Goal: Task Accomplishment & Management: Complete application form

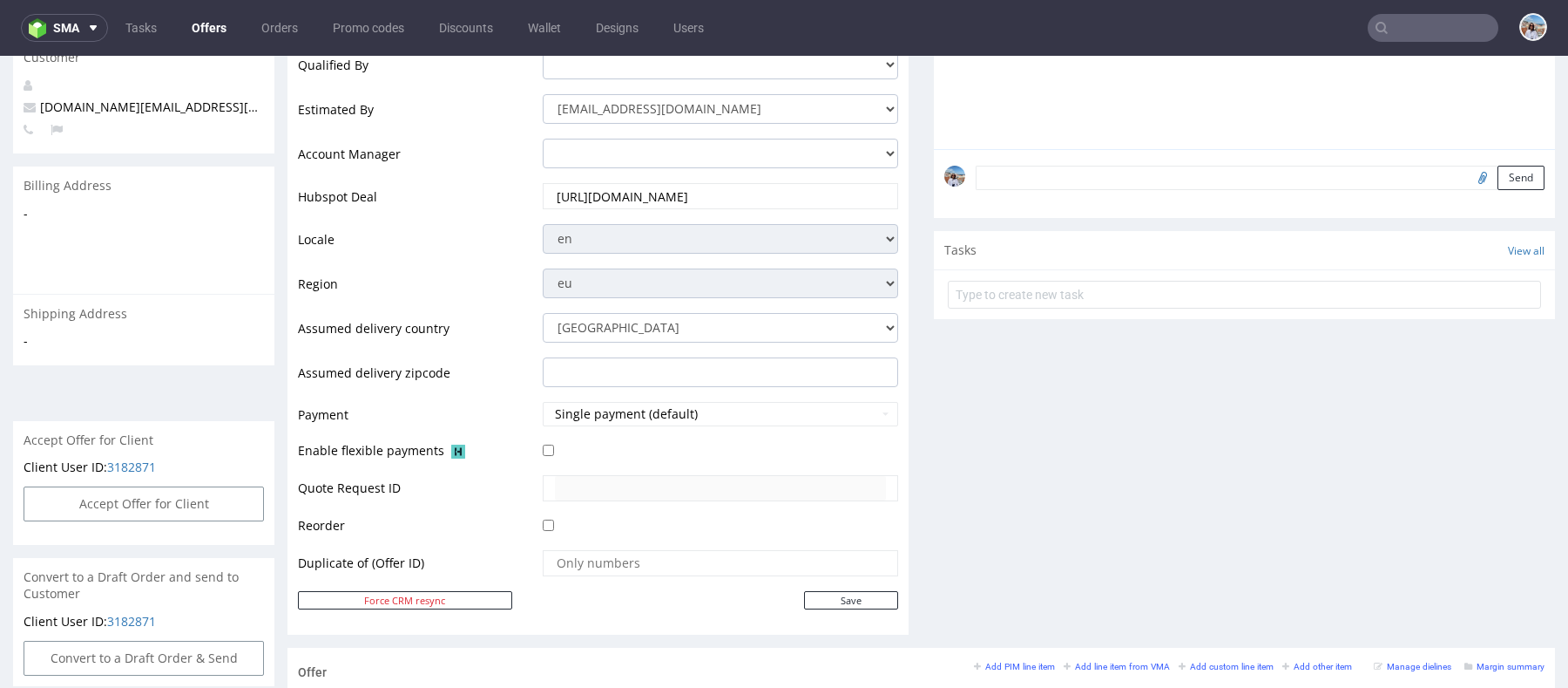
scroll to position [534, 0]
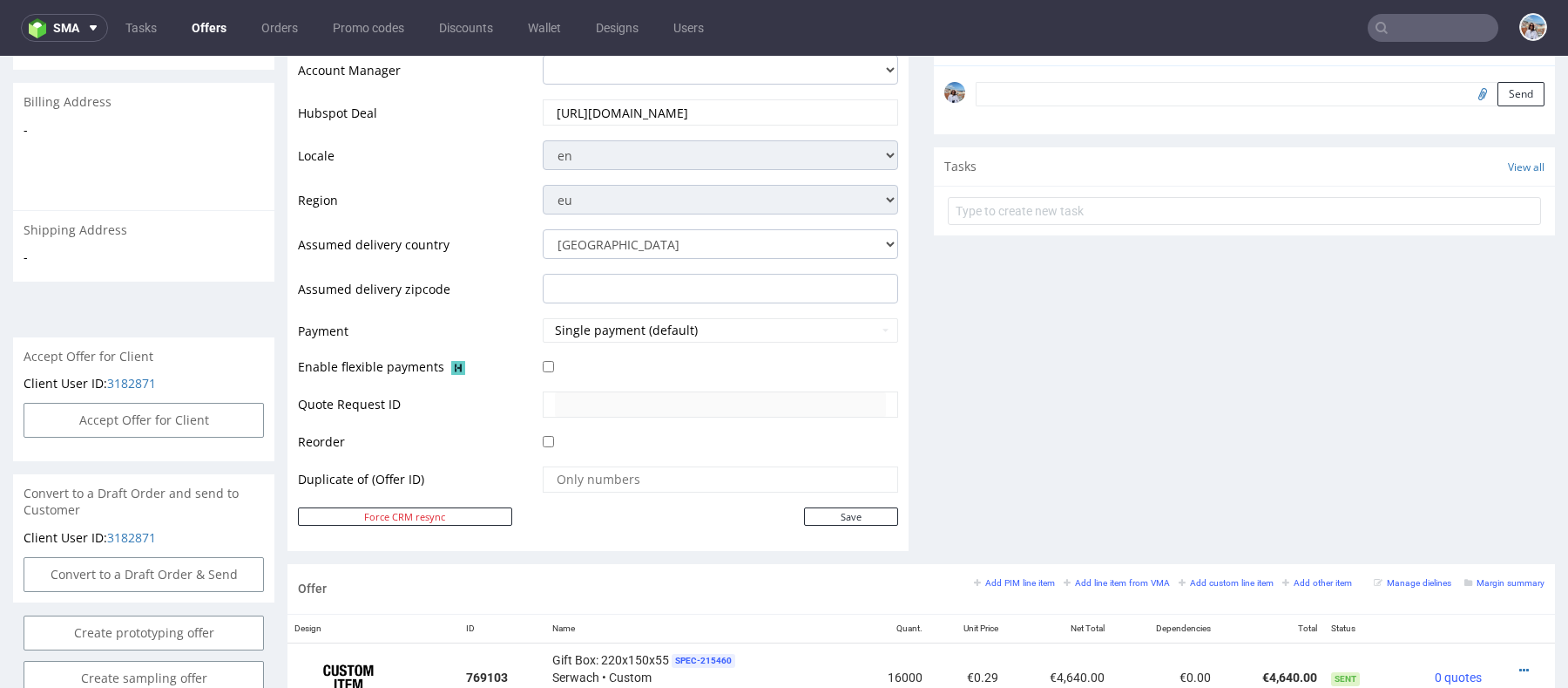
click at [133, 434] on div "Accept Offer for Client" at bounding box center [143, 431] width 262 height 58
click at [133, 423] on div "Accept Offer for Client" at bounding box center [143, 431] width 262 height 58
click at [133, 402] on button "Accept Offer for Client" at bounding box center [143, 420] width 240 height 35
select select "166"
select select "2379"
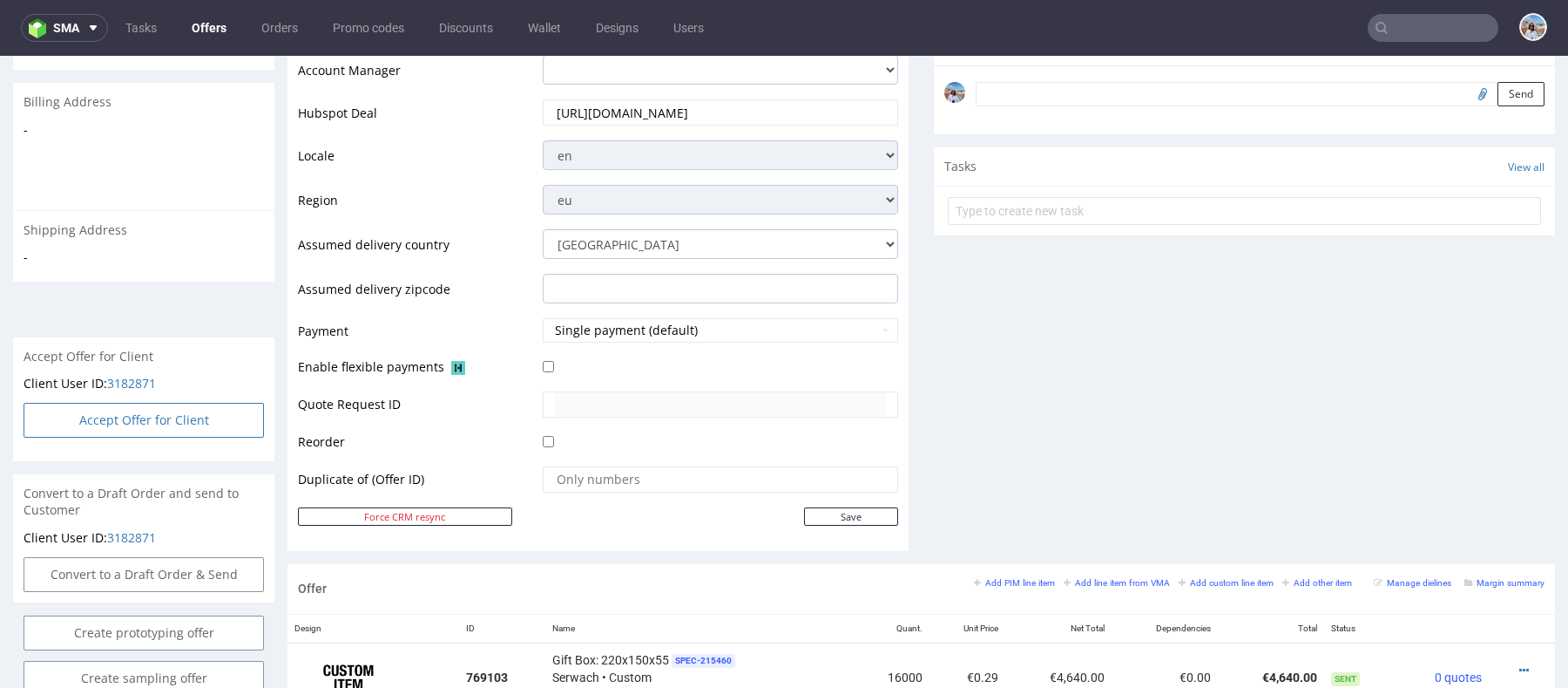
select select "b2b"
select select "166"
select select "2379"
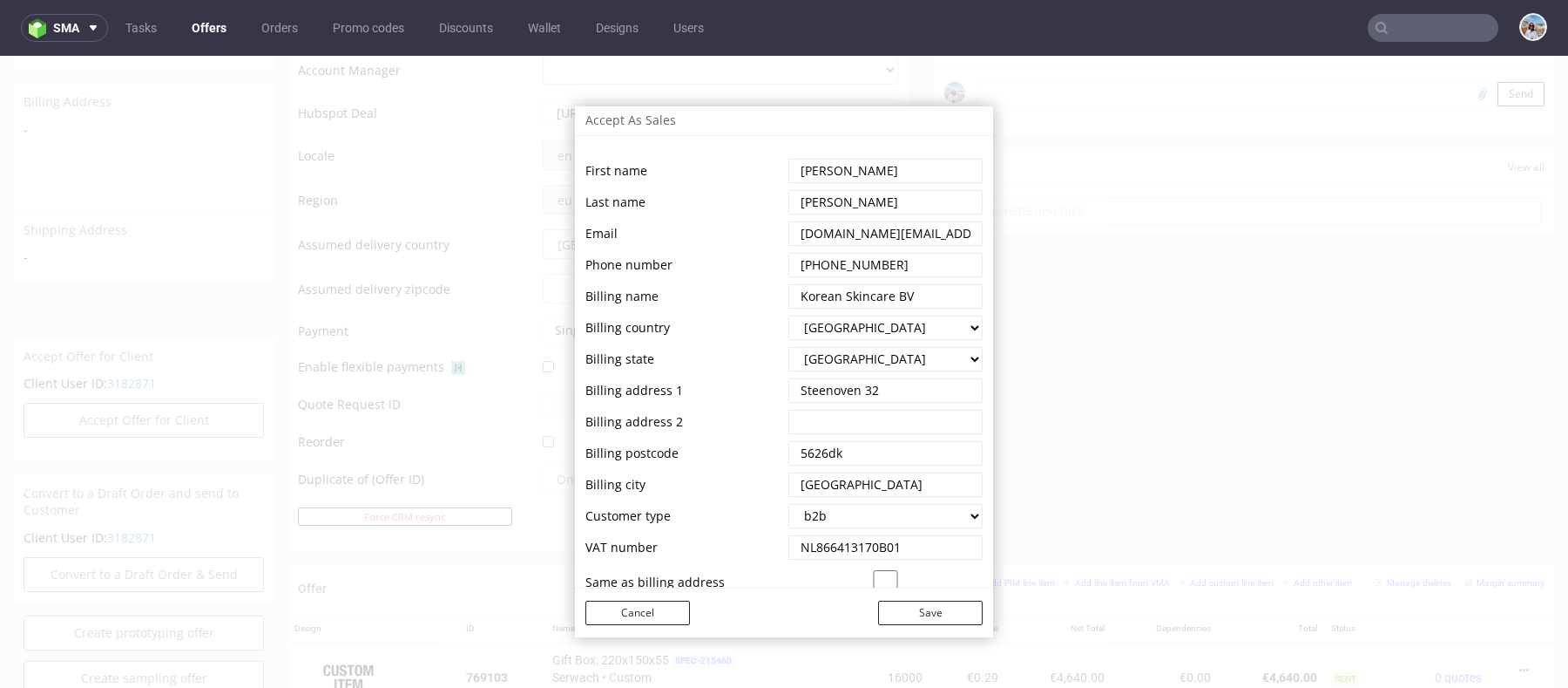
scroll to position [234, 0]
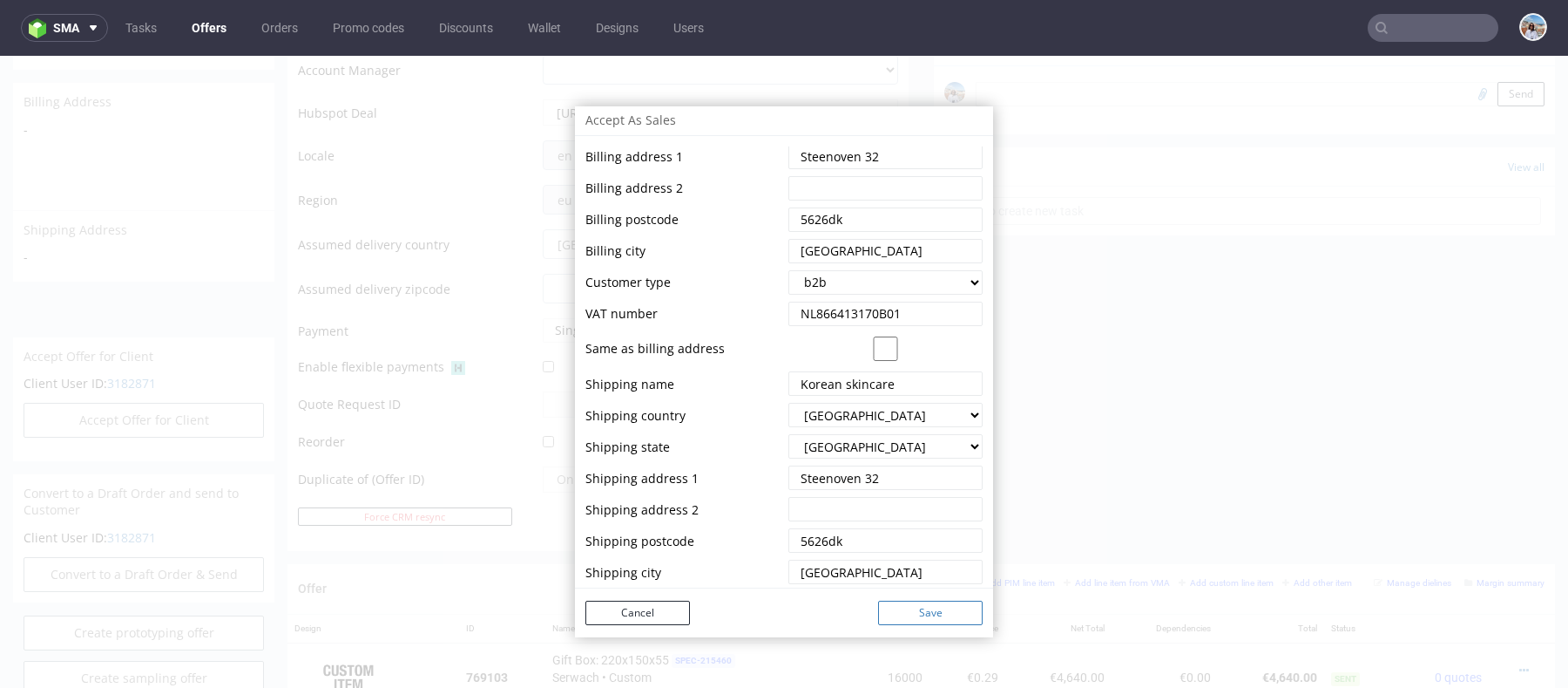
click at [934, 616] on button "Save" at bounding box center [930, 612] width 104 height 24
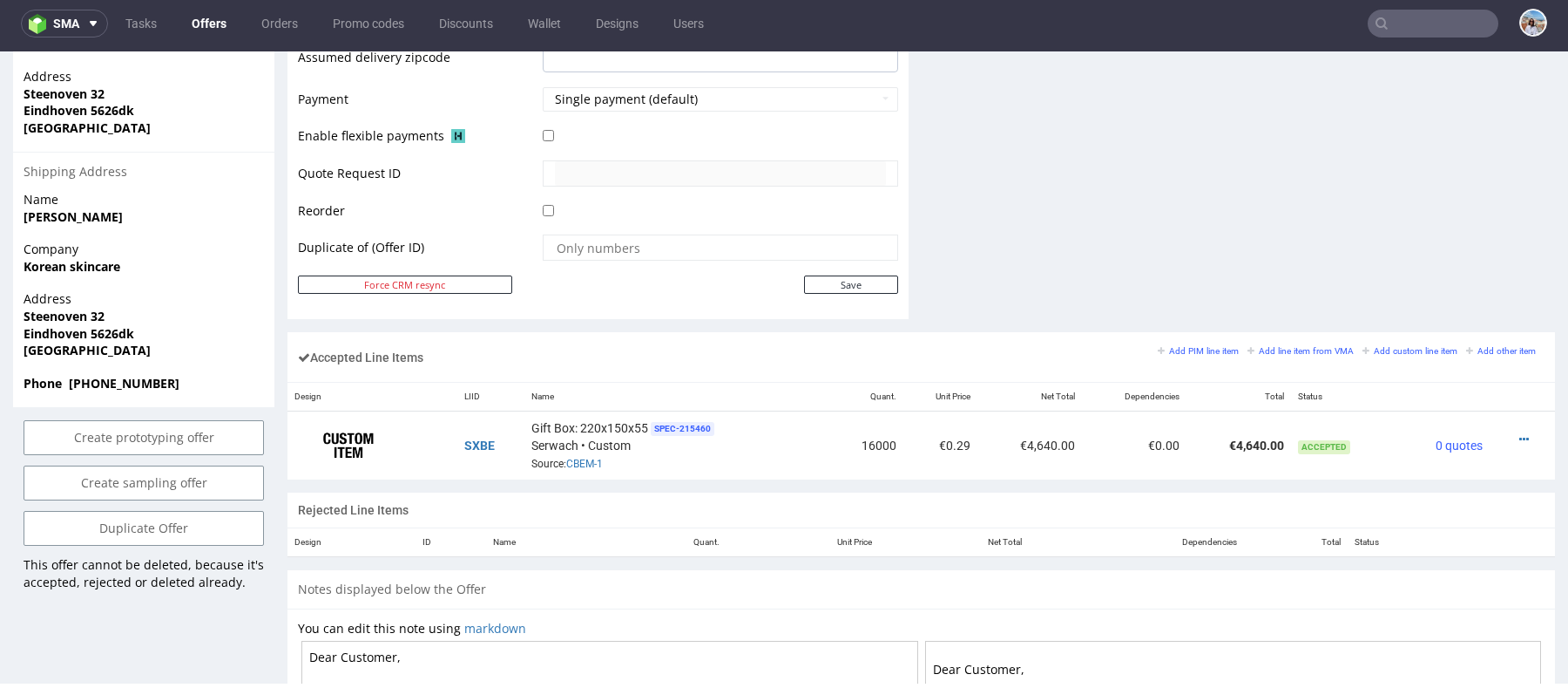
scroll to position [0, 0]
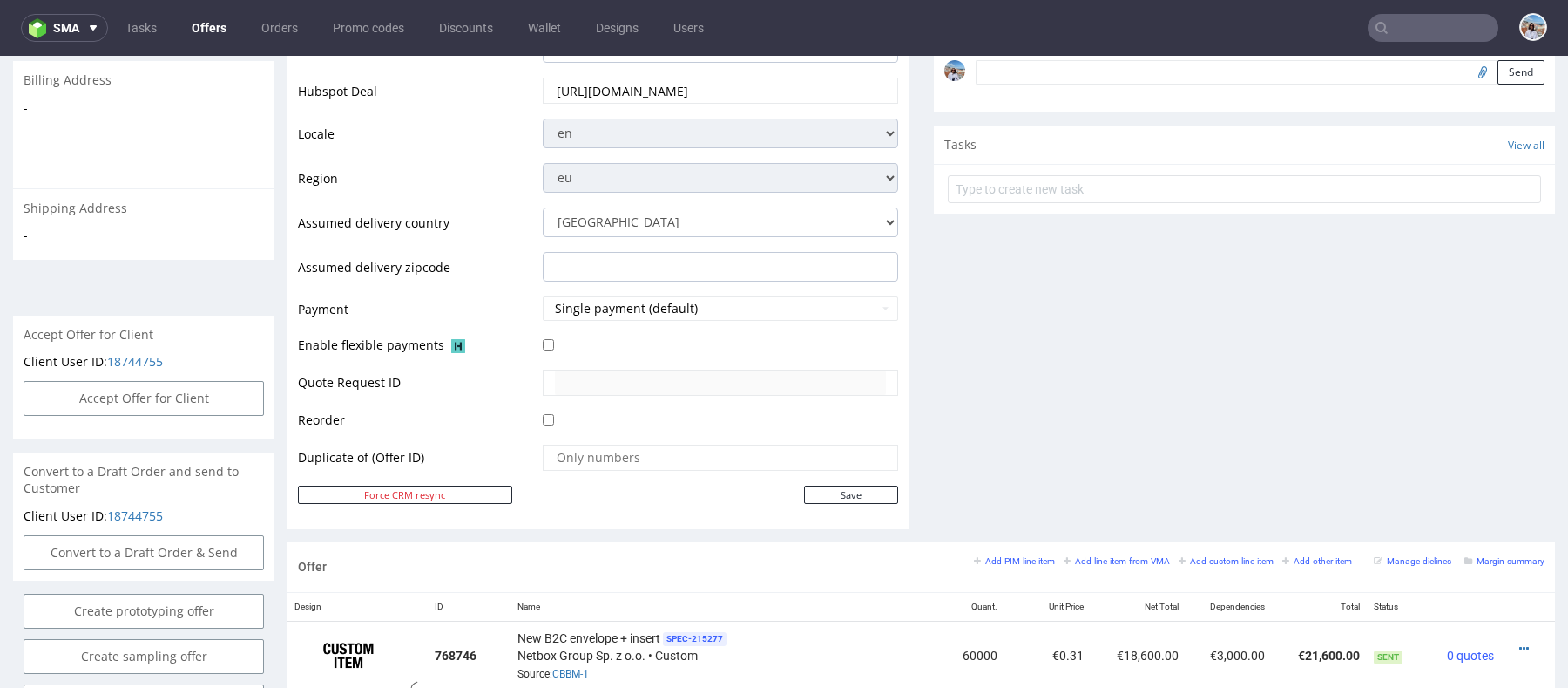
scroll to position [533, 0]
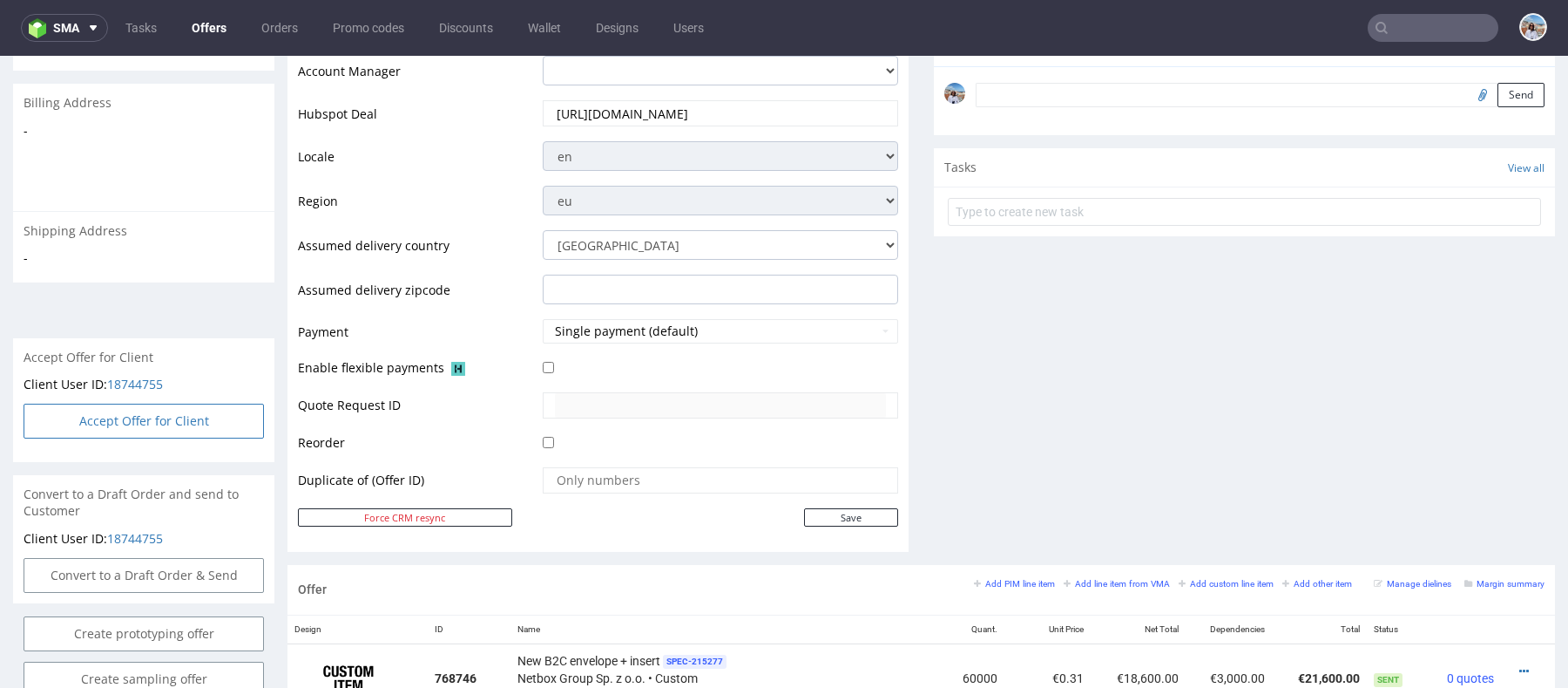
click at [244, 403] on button "Accept Offer for Client" at bounding box center [143, 421] width 240 height 35
select select "75"
select select "916"
select select "b2b"
select select "75"
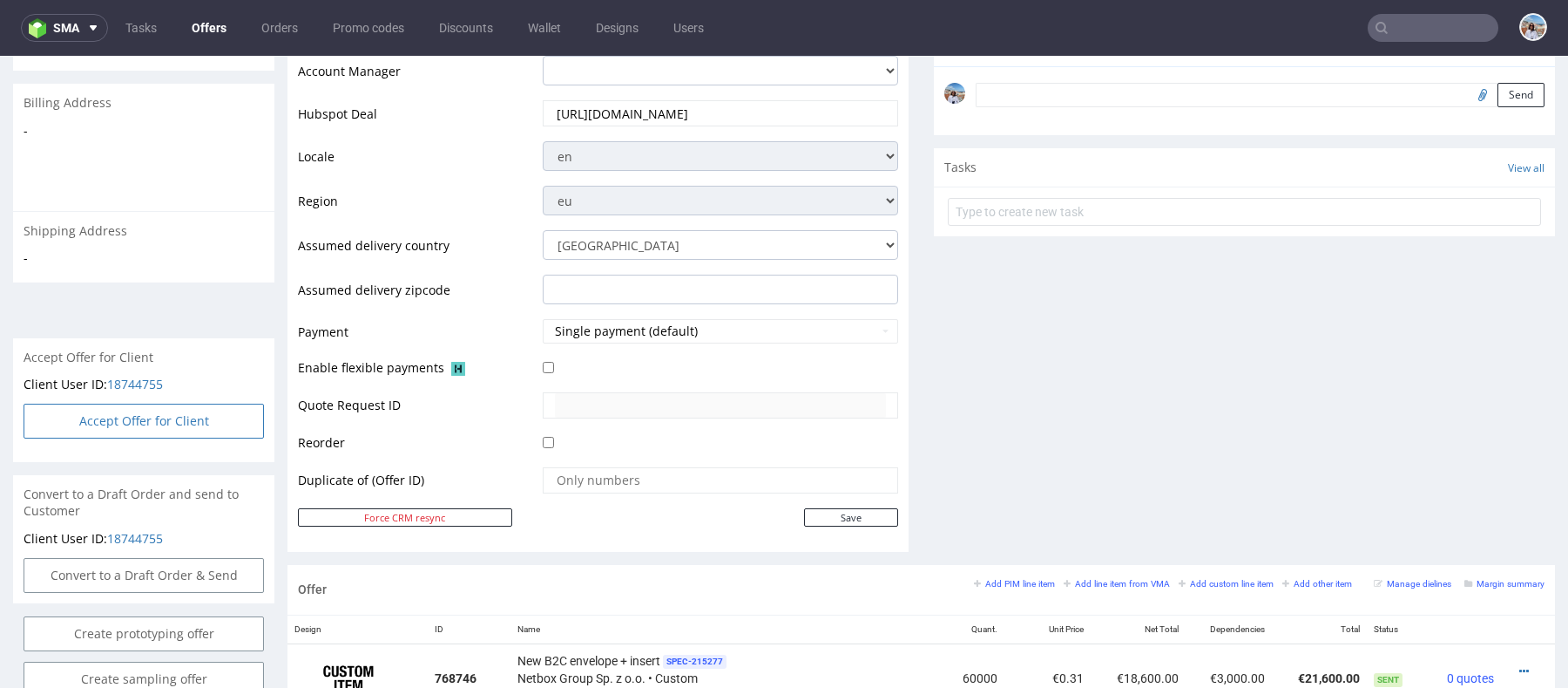
select select "909"
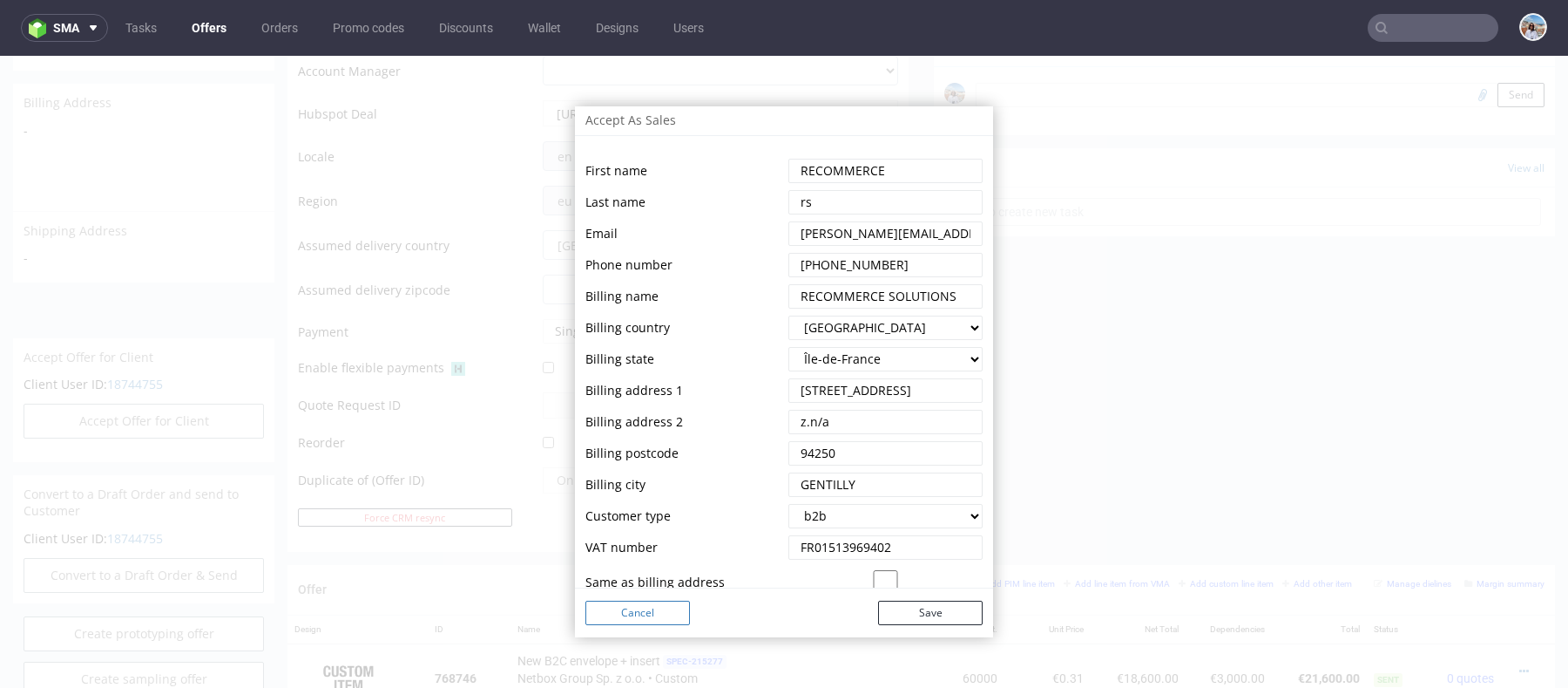
click at [647, 606] on button "Cancel" at bounding box center [637, 612] width 104 height 24
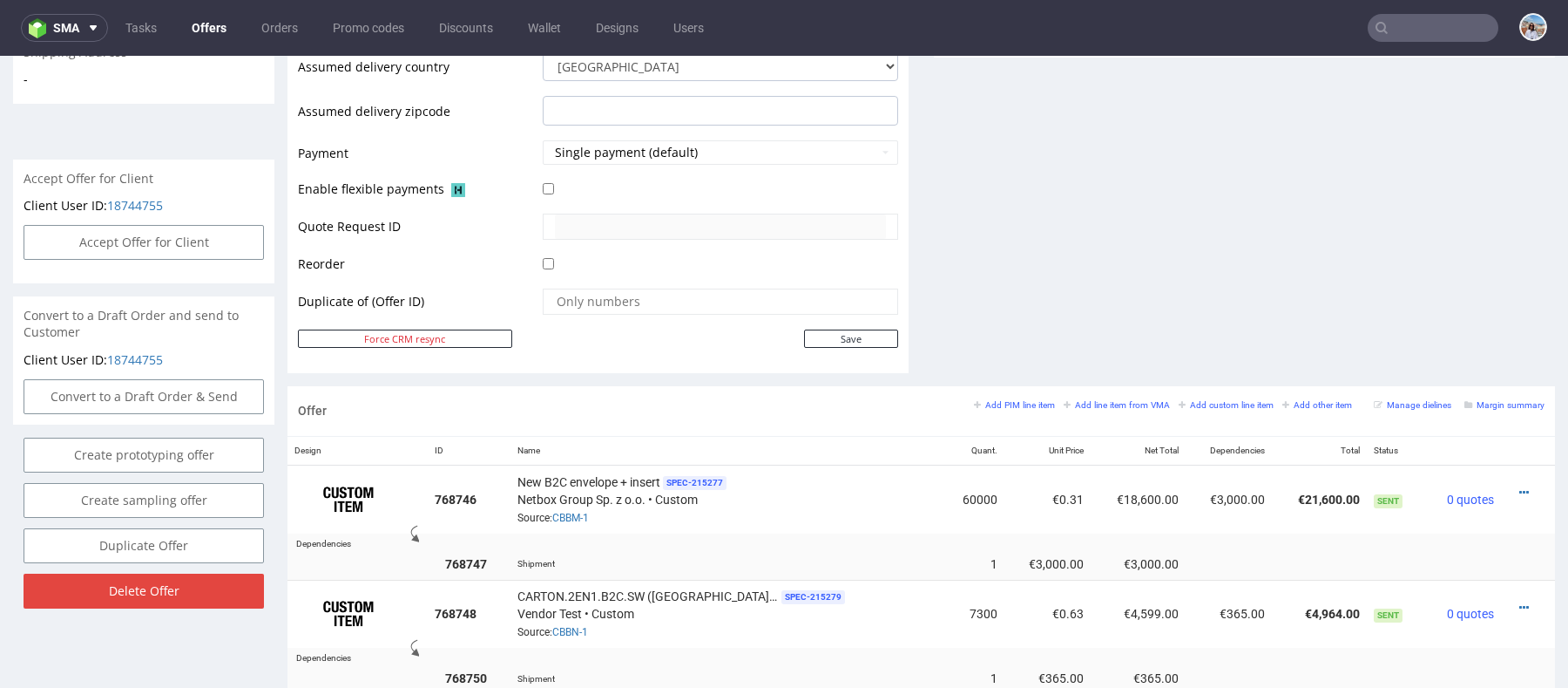
scroll to position [553, 0]
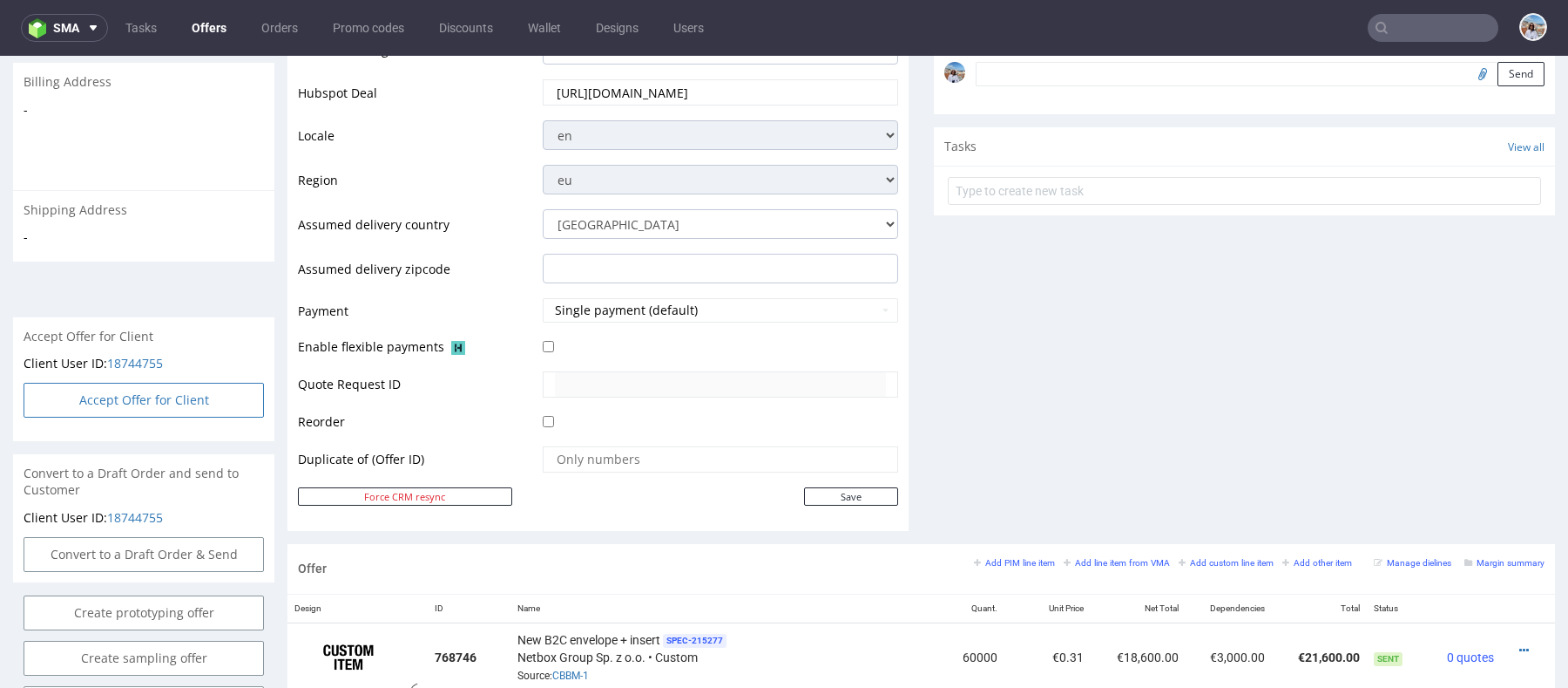
click at [213, 383] on button "Accept Offer for Client" at bounding box center [143, 400] width 240 height 35
select select "75"
select select "916"
select select "b2b"
select select "75"
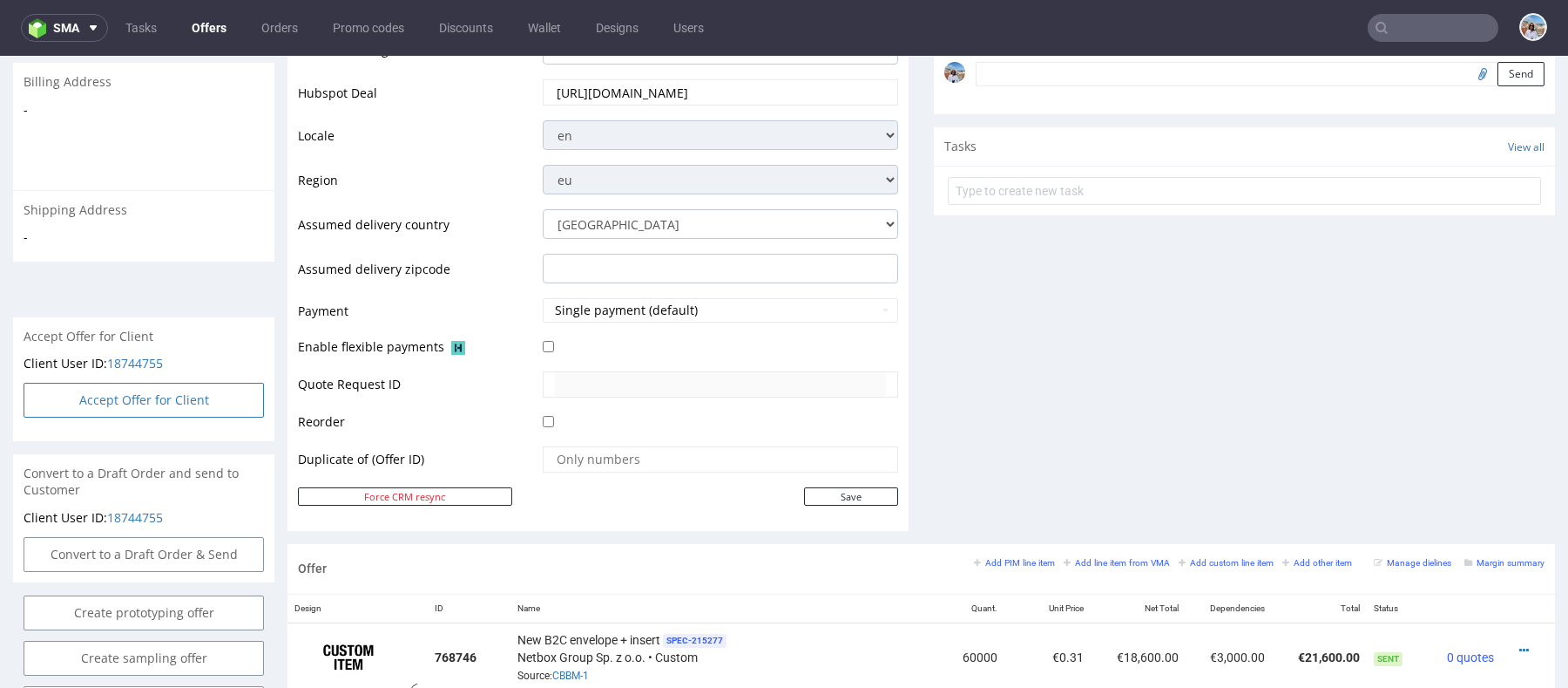
select select "909"
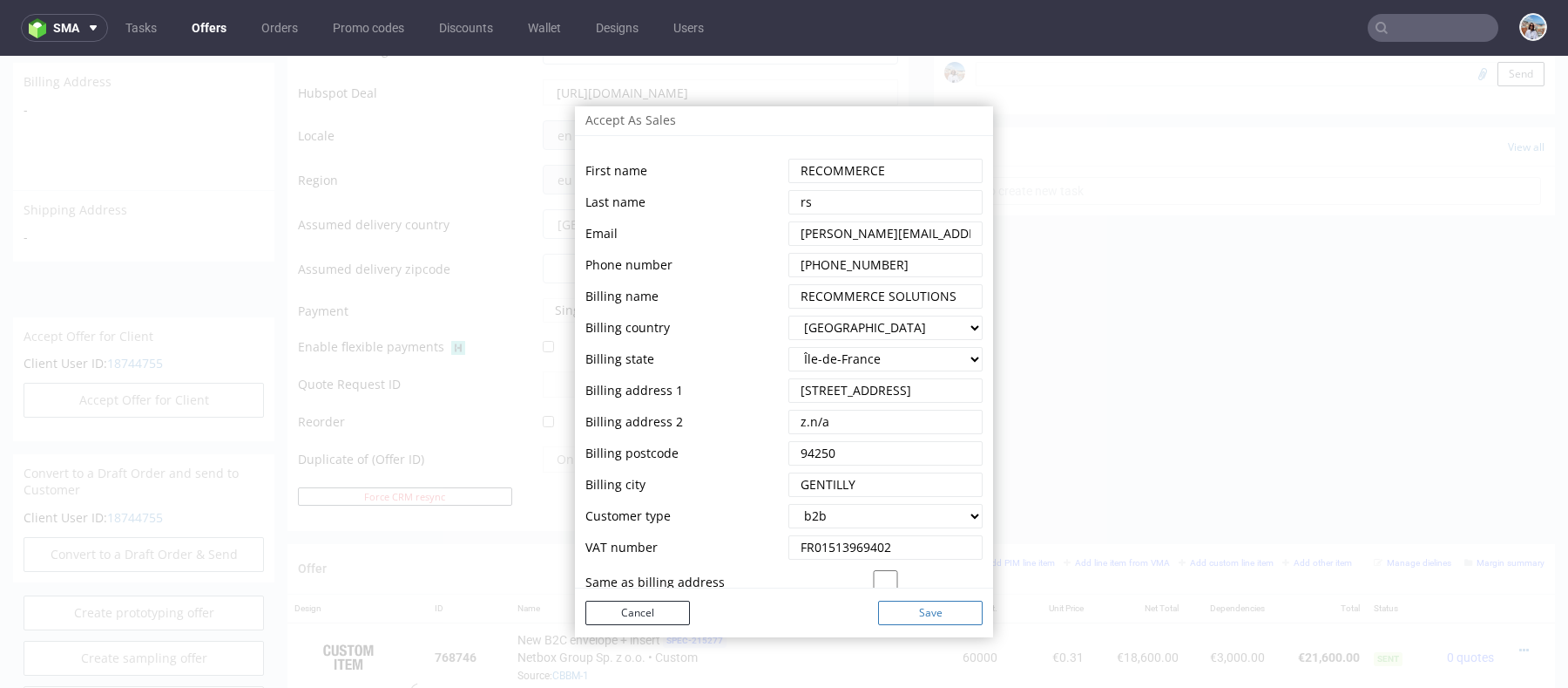
click at [878, 612] on button "Save" at bounding box center [930, 612] width 104 height 24
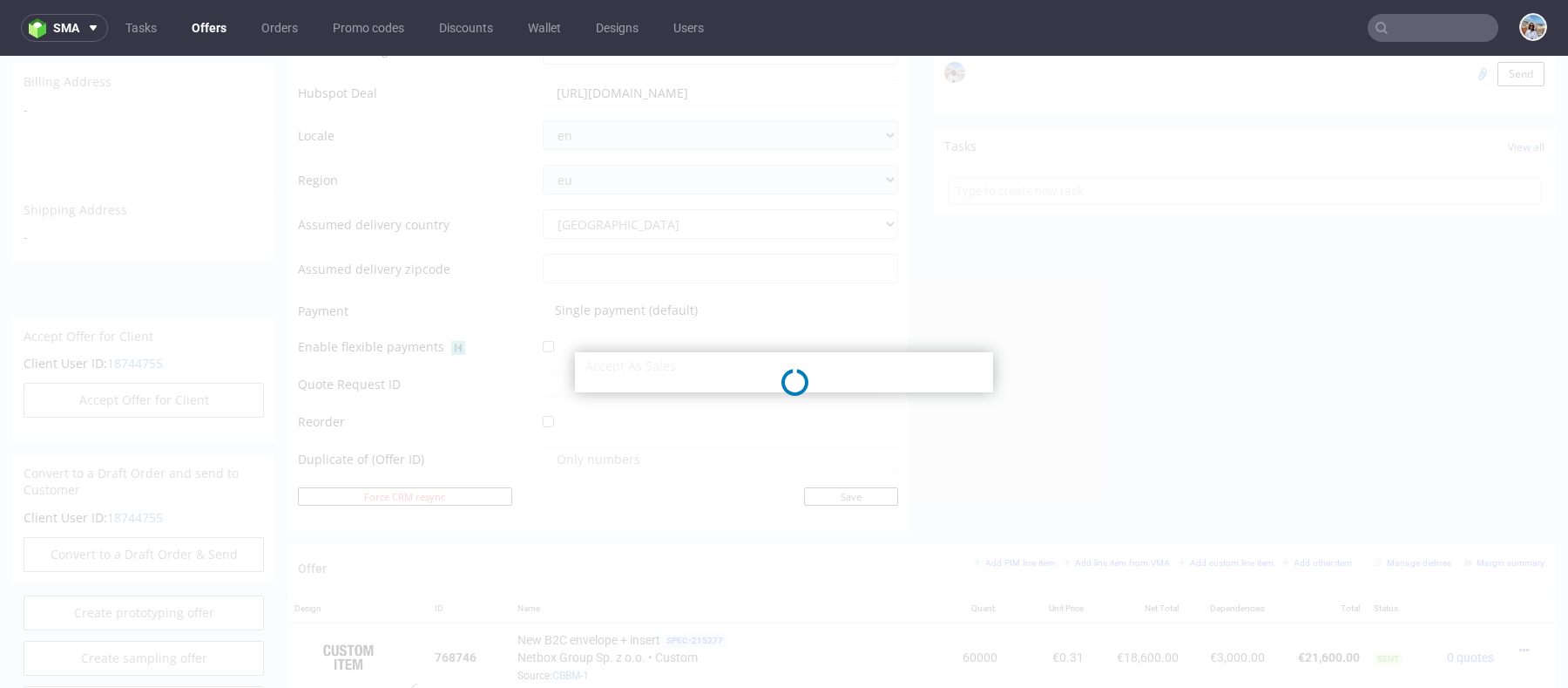
select select "75"
select select "916"
select select "b2b"
select select "75"
select select "909"
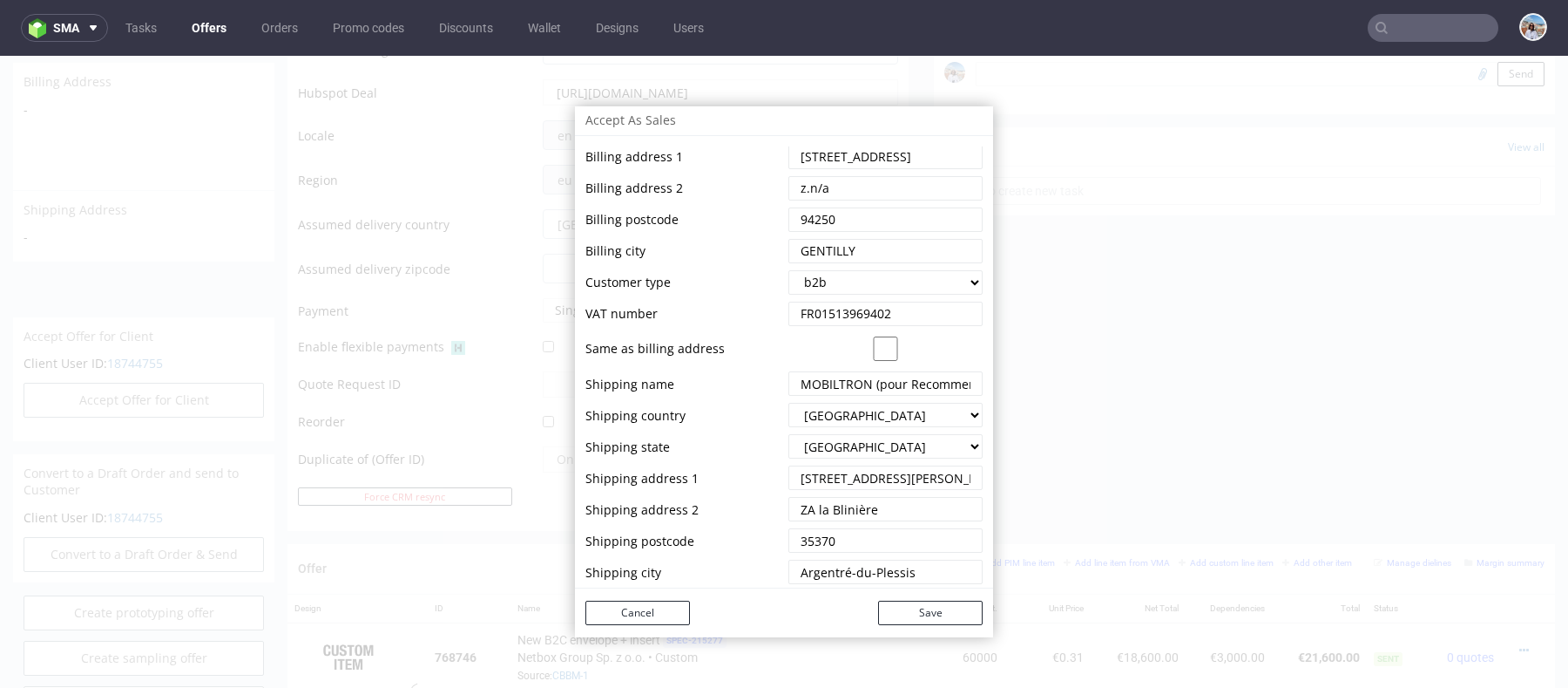
scroll to position [2, 0]
click at [641, 616] on button "Cancel" at bounding box center [637, 610] width 104 height 24
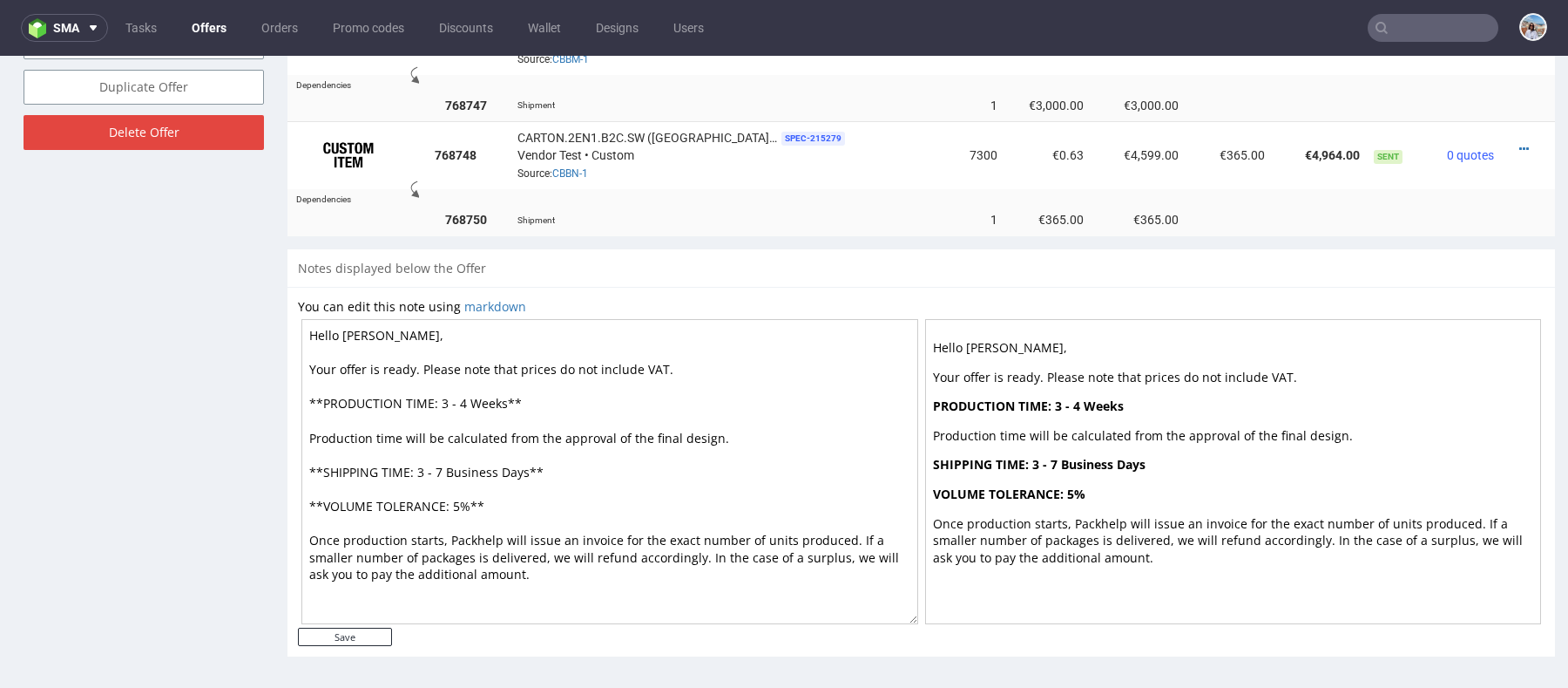
scroll to position [643, 0]
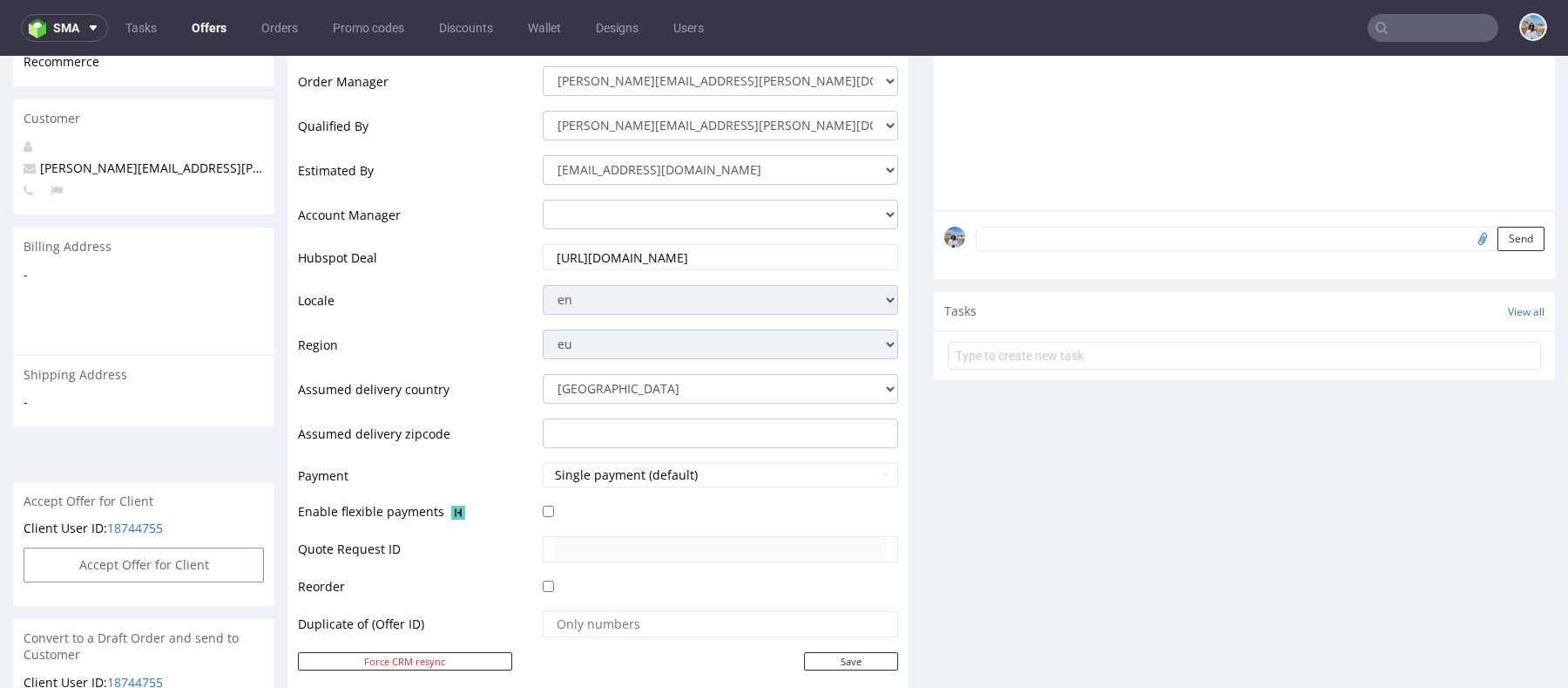
scroll to position [527, 0]
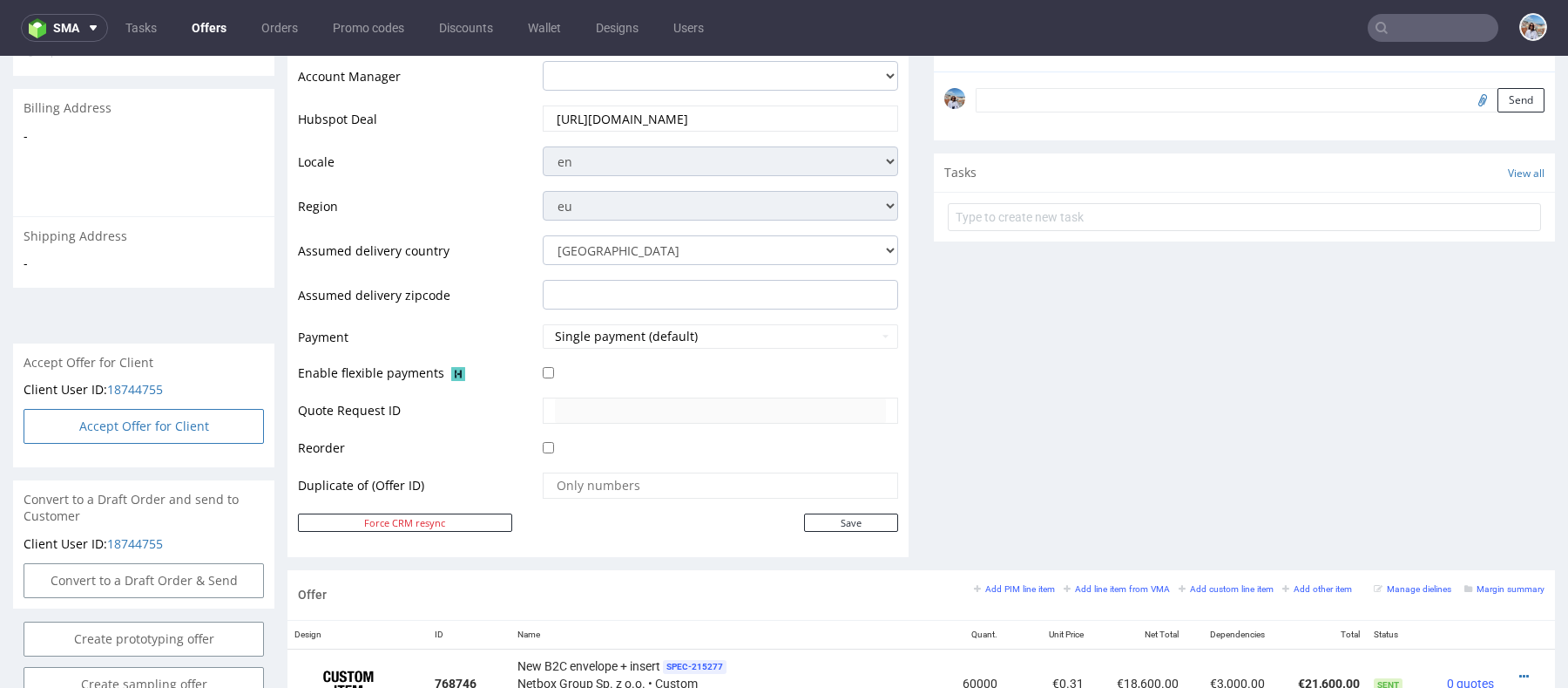
click at [205, 411] on button "Accept Offer for Client" at bounding box center [143, 426] width 240 height 35
select select "75"
select select "916"
select select "b2b"
select select "75"
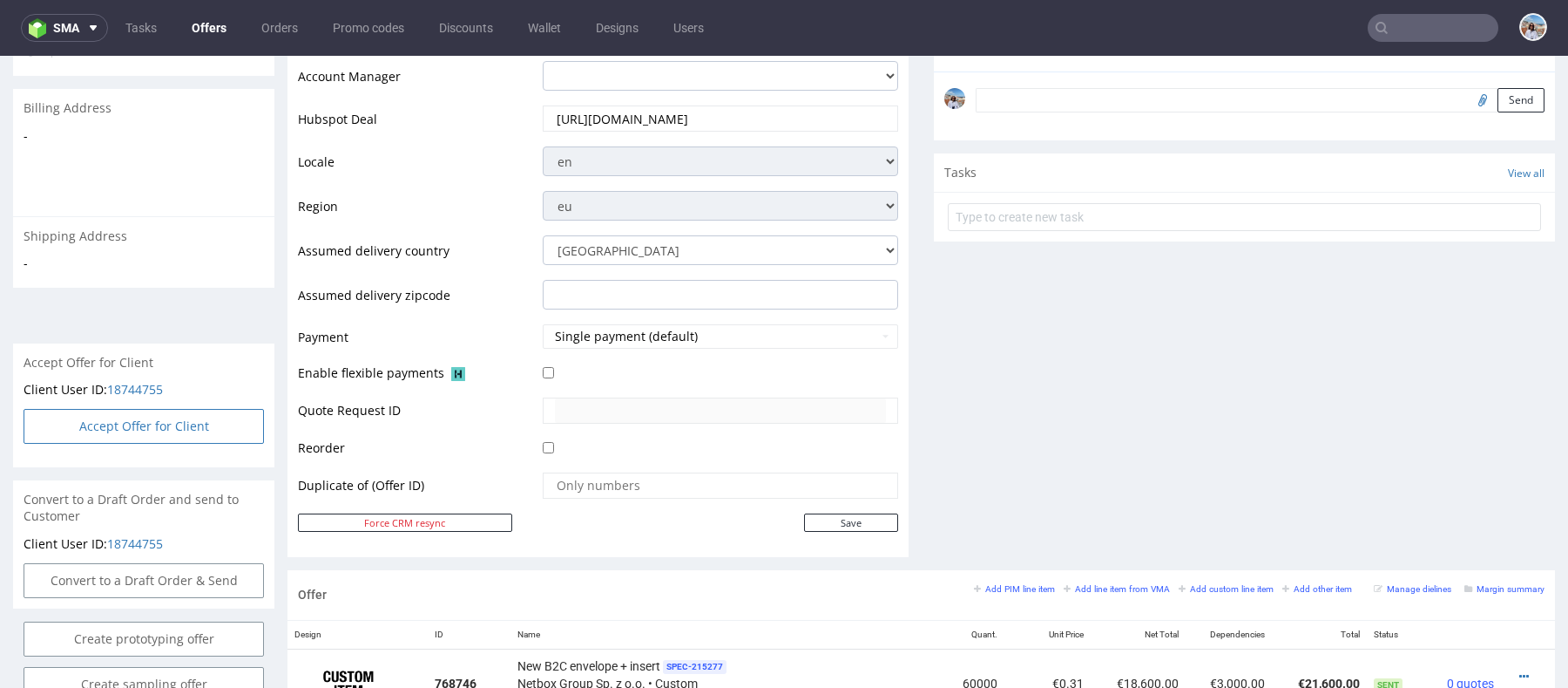
select select "909"
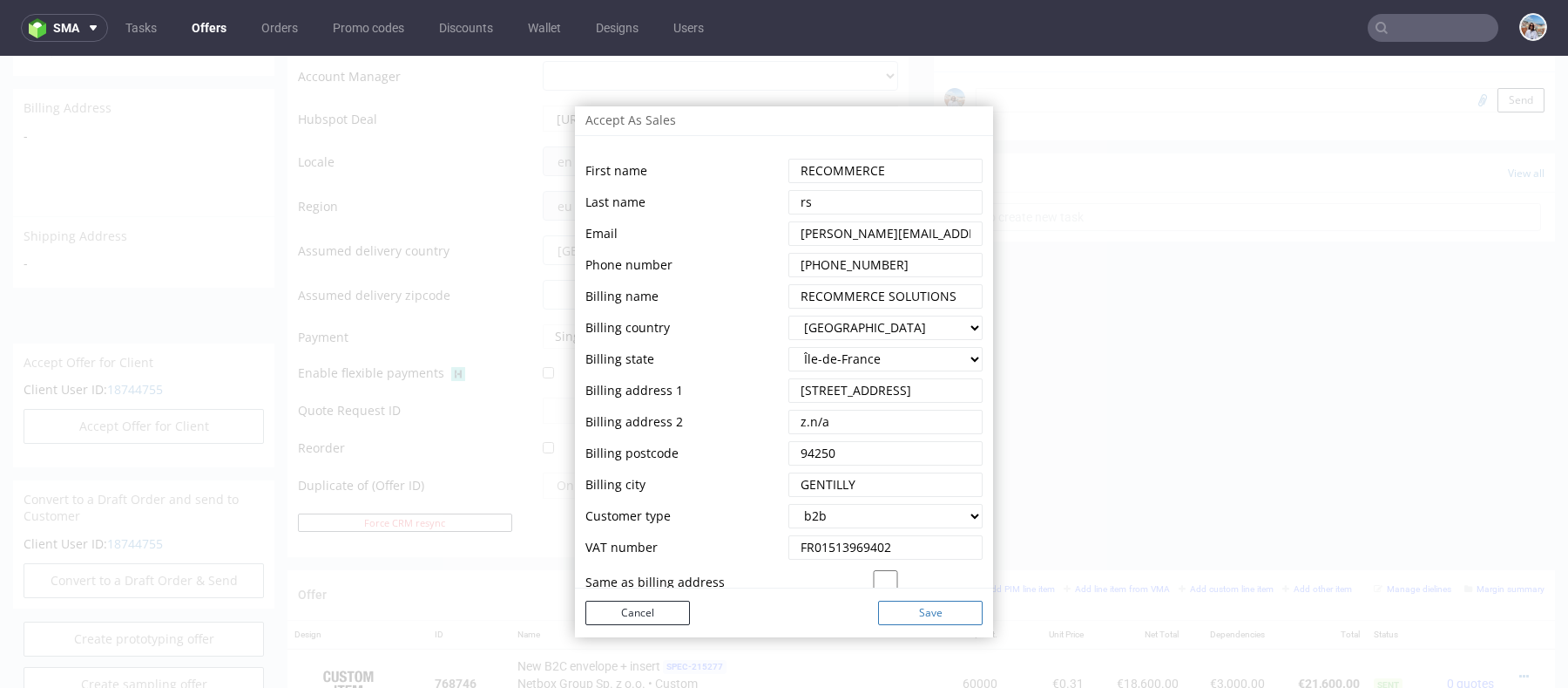
click at [934, 617] on button "Save" at bounding box center [930, 612] width 104 height 24
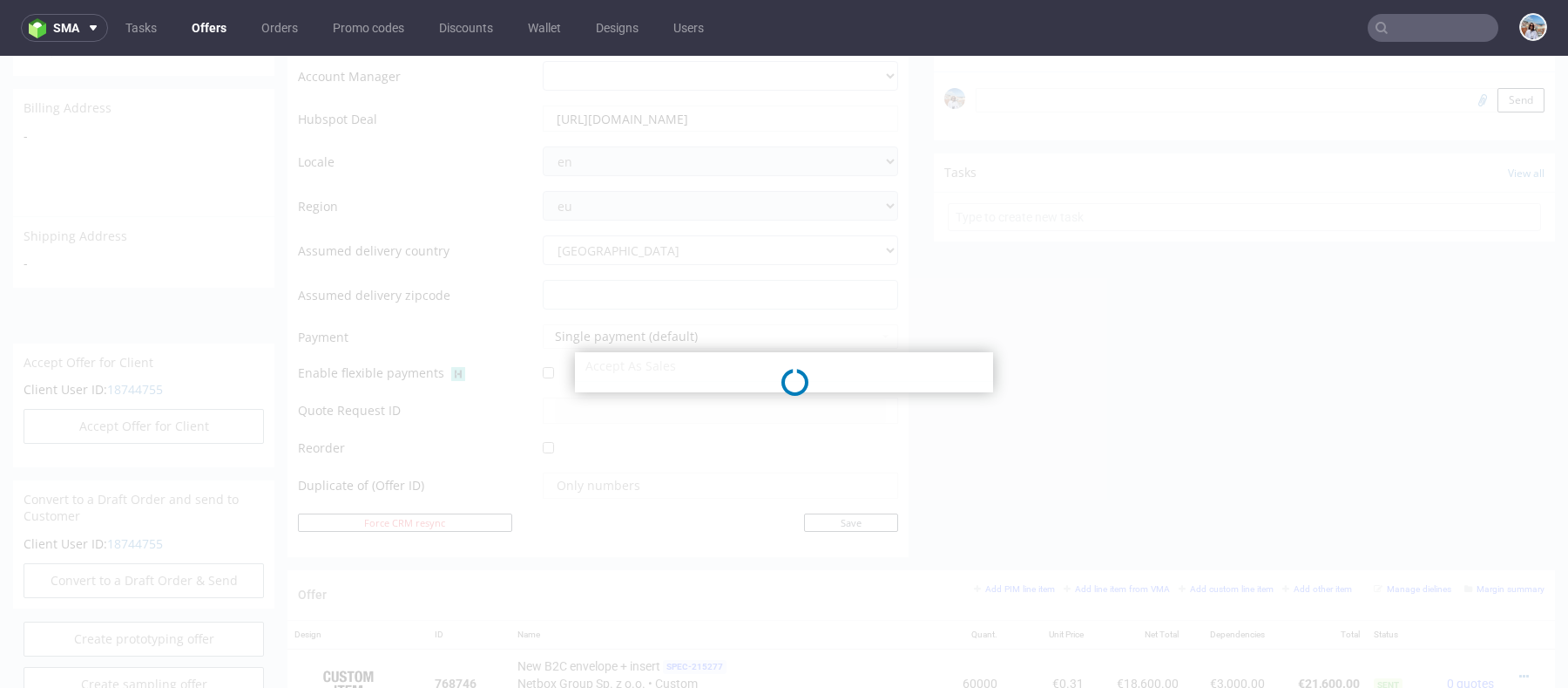
select select "75"
select select "916"
select select "b2b"
select select "75"
select select "909"
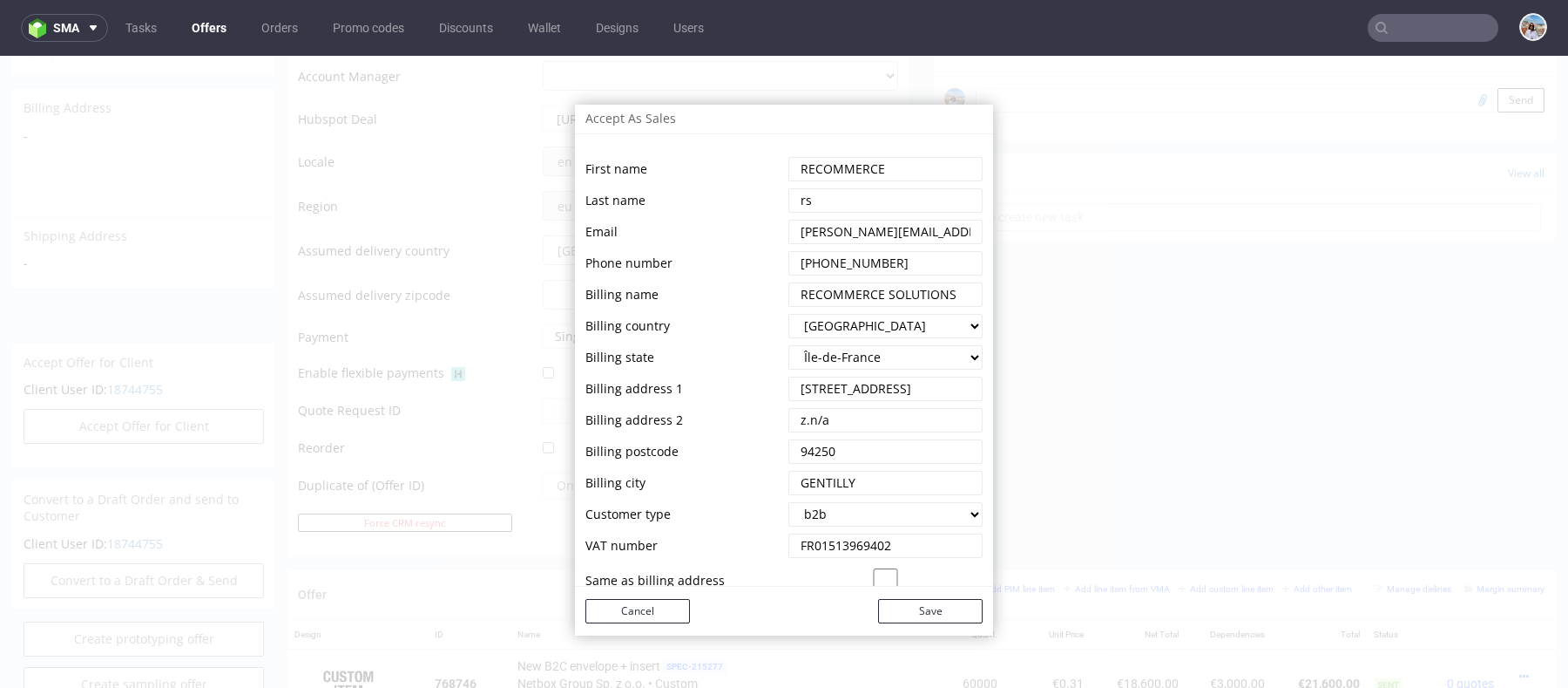
scroll to position [234, 0]
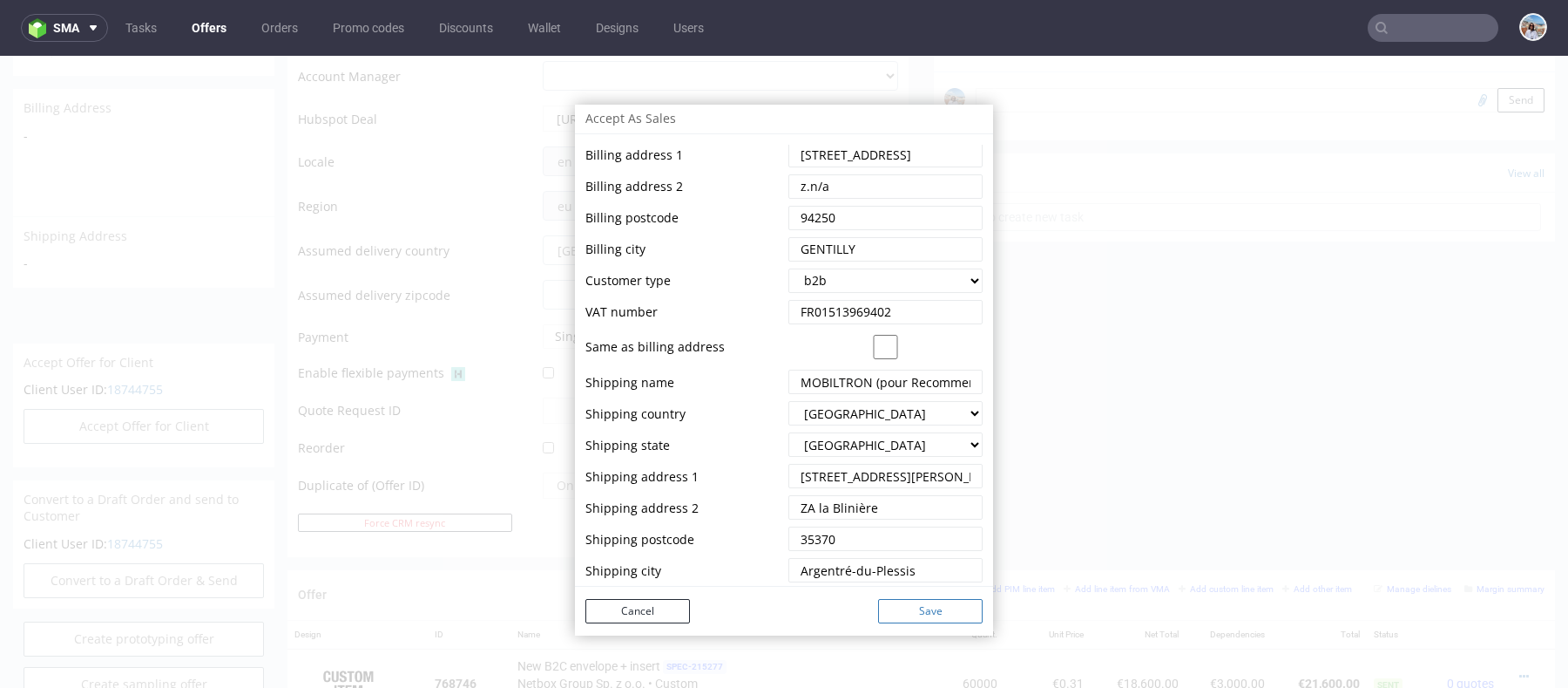
click at [926, 622] on button "Save" at bounding box center [930, 610] width 104 height 24
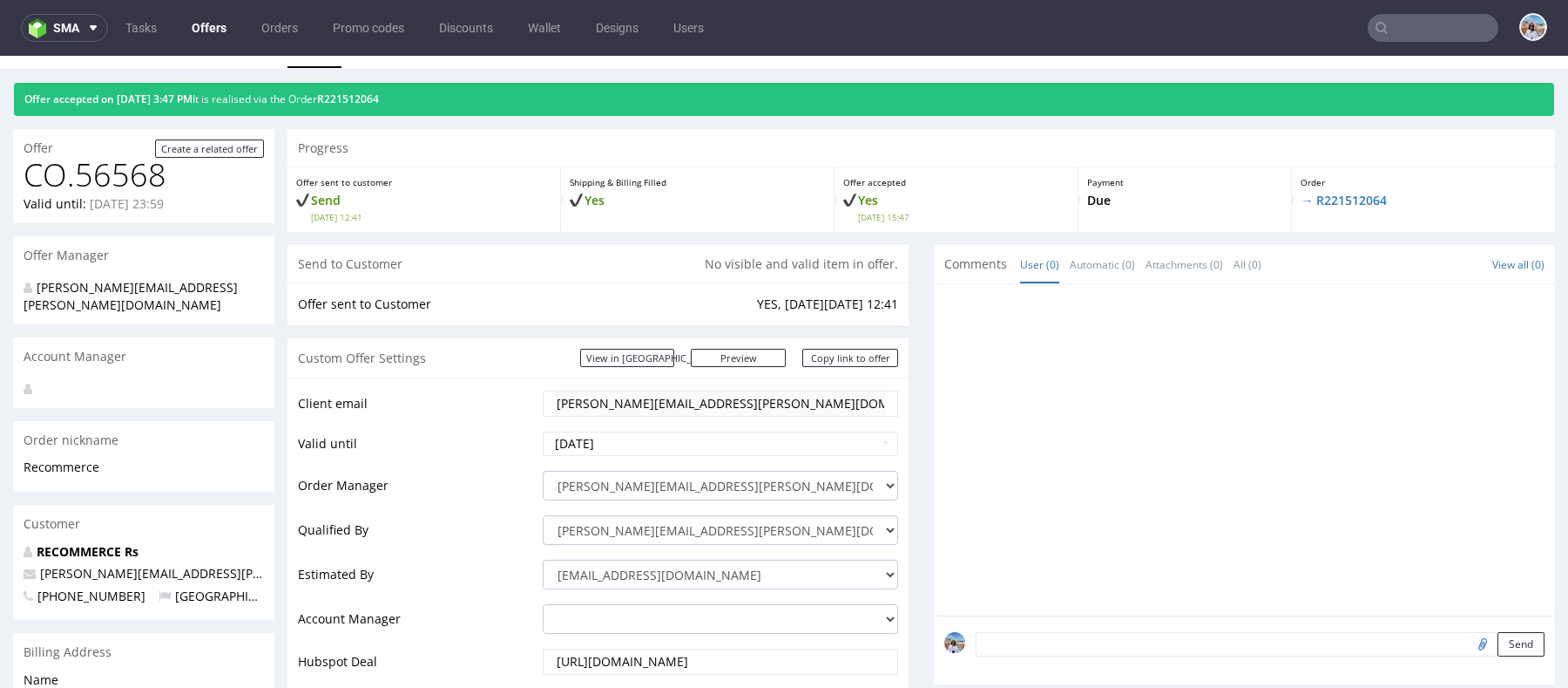
scroll to position [0, 0]
